Goal: Information Seeking & Learning: Learn about a topic

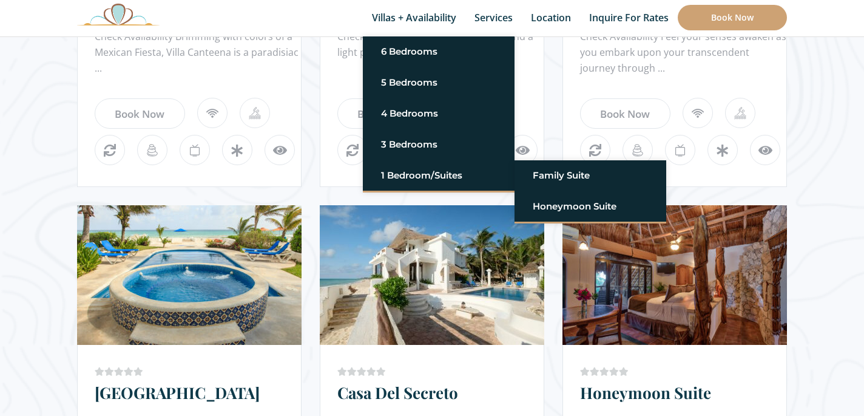
scroll to position [1002, 0]
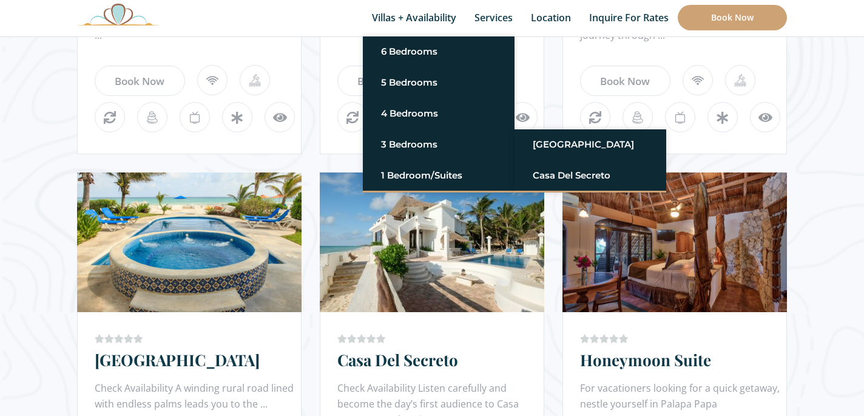
click at [435, 142] on link "3 Bedrooms" at bounding box center [438, 145] width 115 height 22
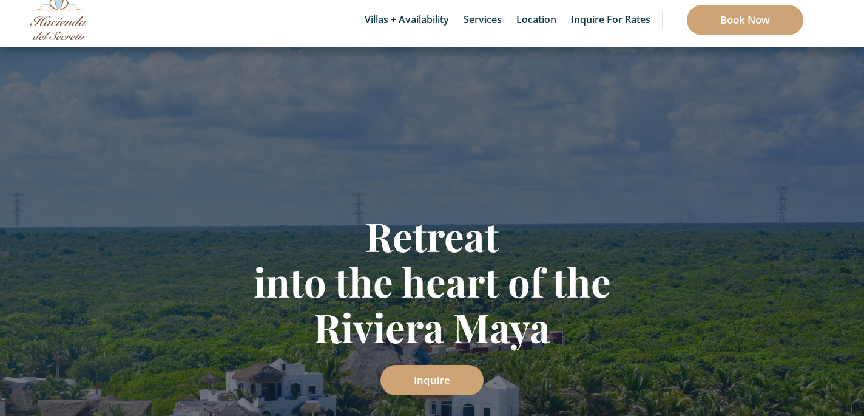
scroll to position [46, 0]
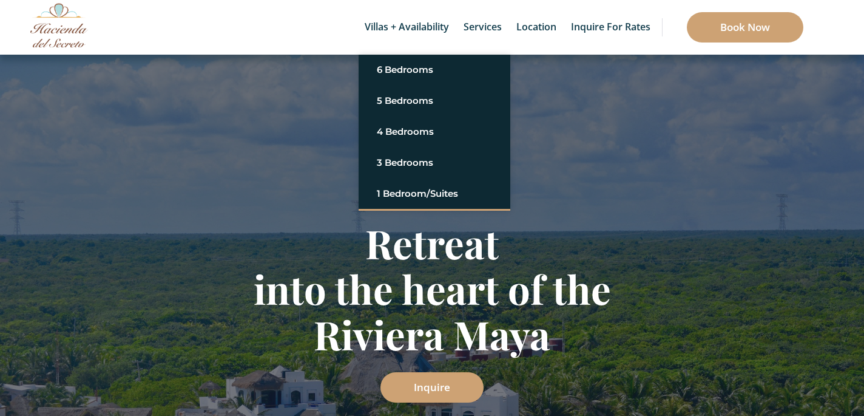
click at [363, 44] on link "Villas + Availability" at bounding box center [407, 27] width 97 height 55
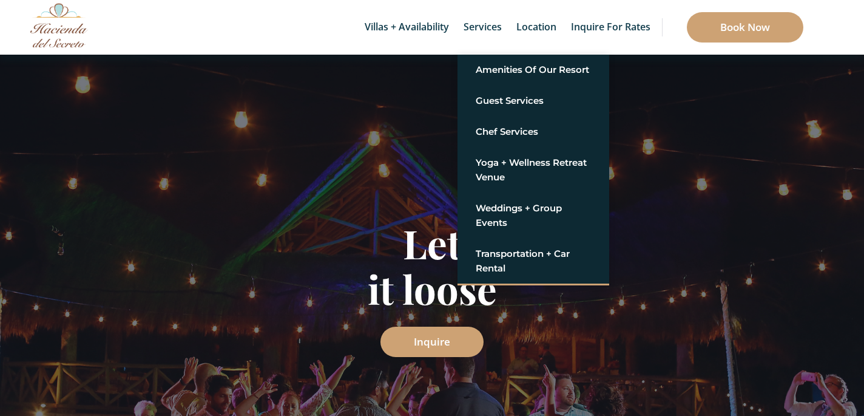
click at [499, 50] on link "Services" at bounding box center [483, 27] width 50 height 55
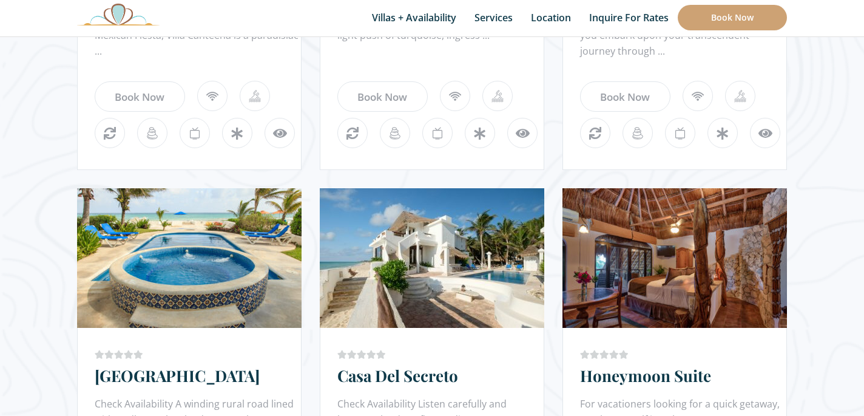
scroll to position [770, 0]
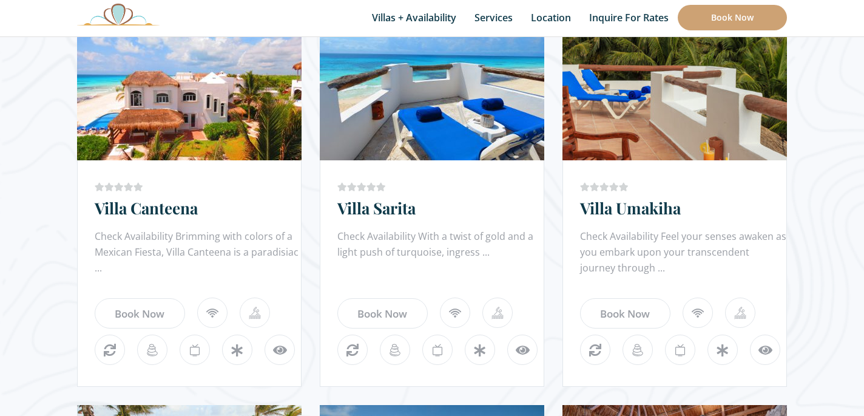
click at [172, 200] on link "Villa Canteena" at bounding box center [146, 207] width 103 height 21
